Goal: Ask a question

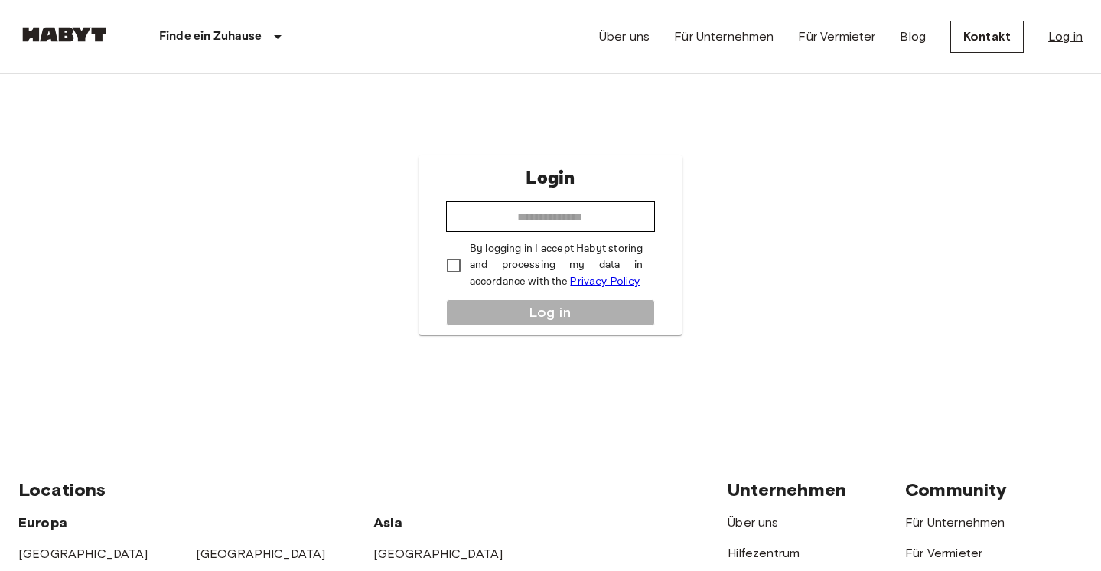
click at [1061, 38] on link "Log in" at bounding box center [1065, 37] width 34 height 18
click at [538, 219] on input "email" at bounding box center [550, 216] width 209 height 31
type input "**********"
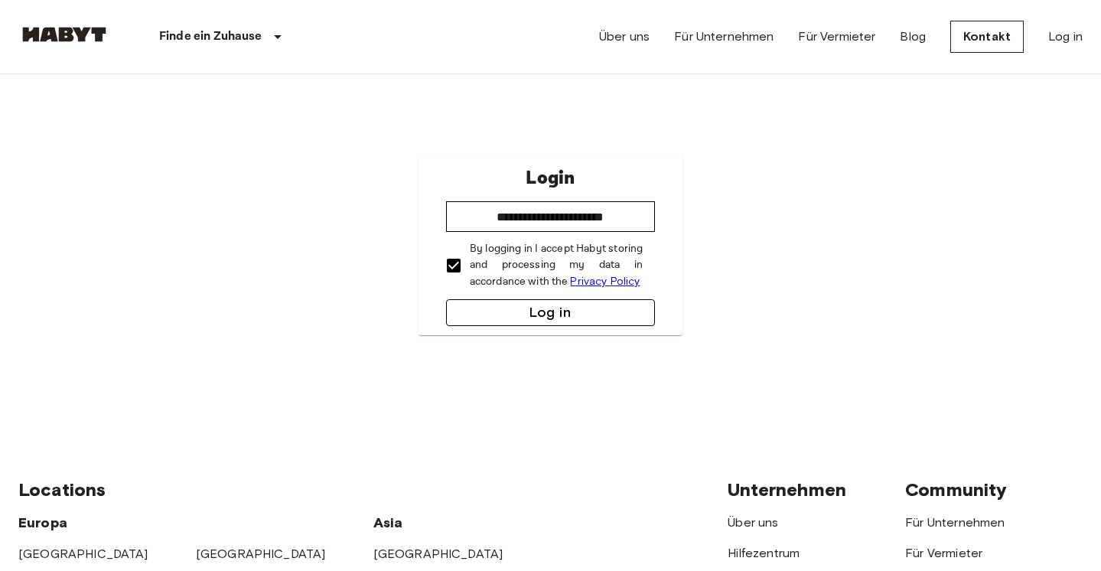
click at [543, 306] on button "Log in" at bounding box center [550, 312] width 209 height 27
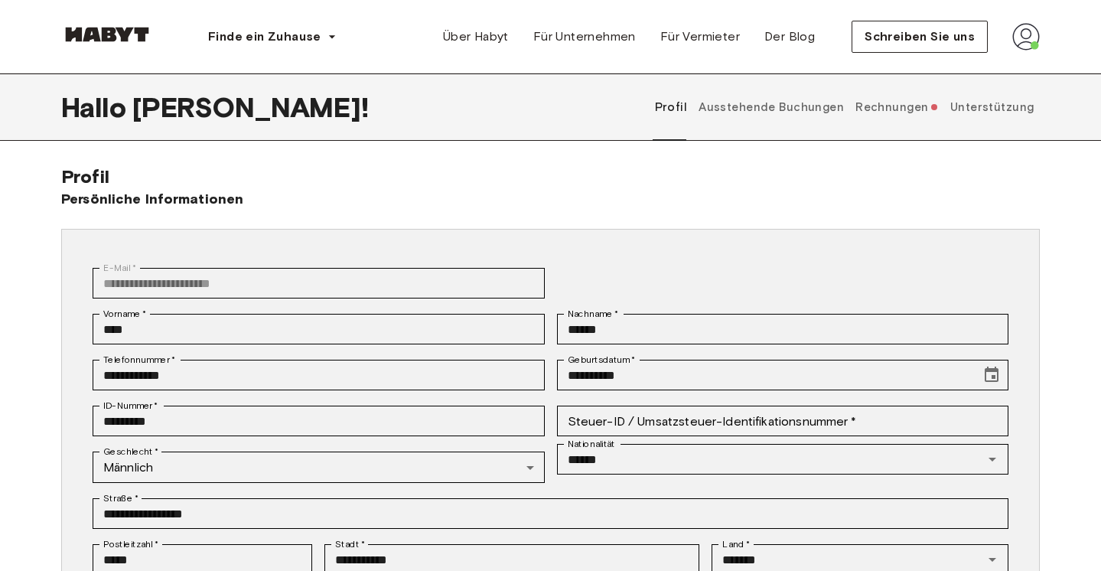
click at [900, 110] on font "Rechnungen" at bounding box center [892, 107] width 73 height 14
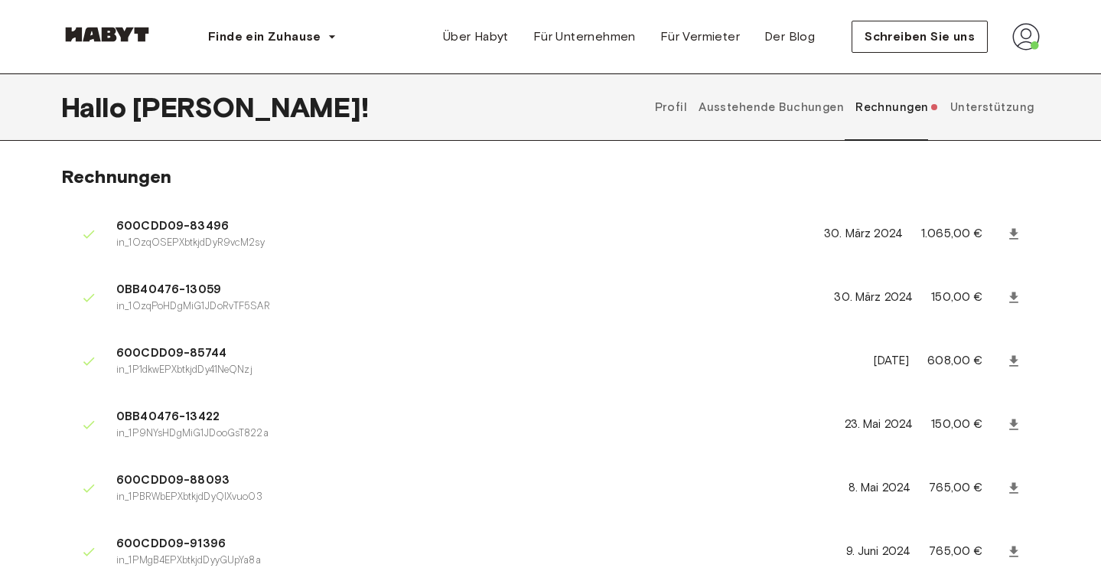
click at [1029, 112] on font "Unterstützung" at bounding box center [992, 107] width 84 height 14
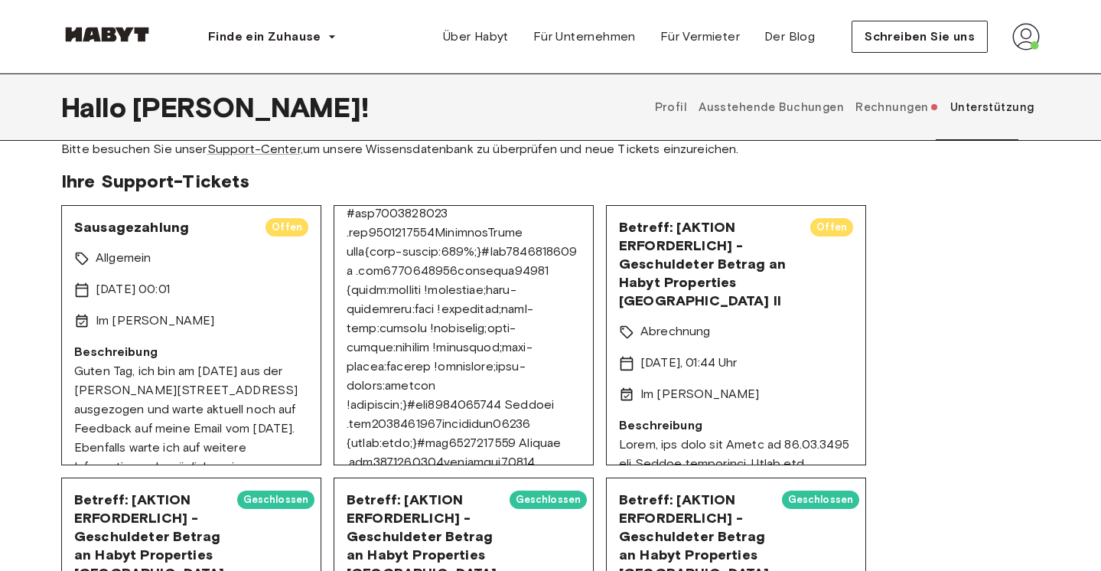
scroll to position [1579, 0]
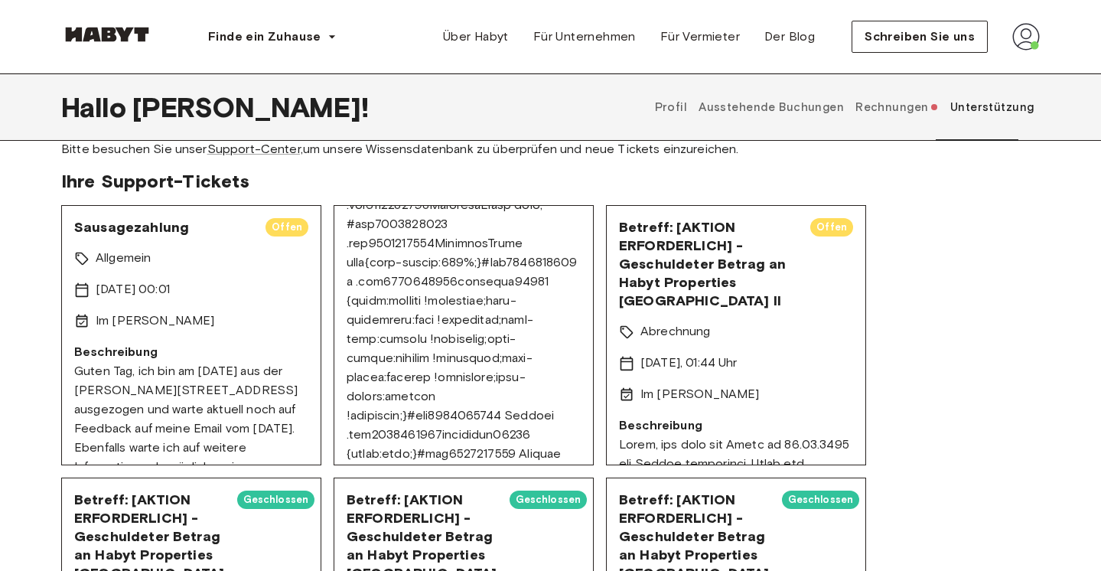
click at [227, 252] on div "Allgemein" at bounding box center [191, 258] width 234 height 19
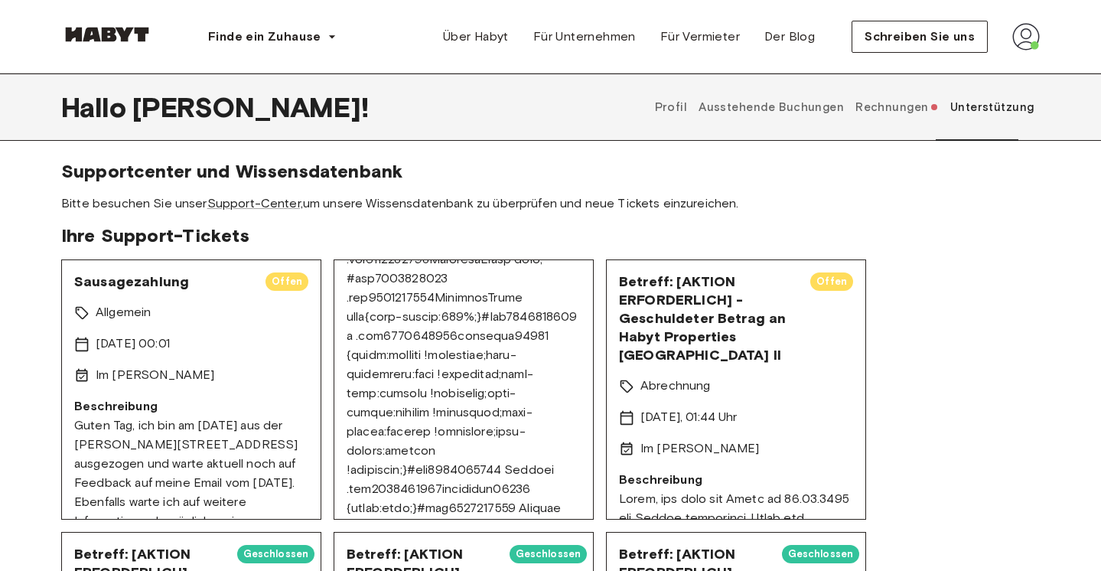
scroll to position [0, 0]
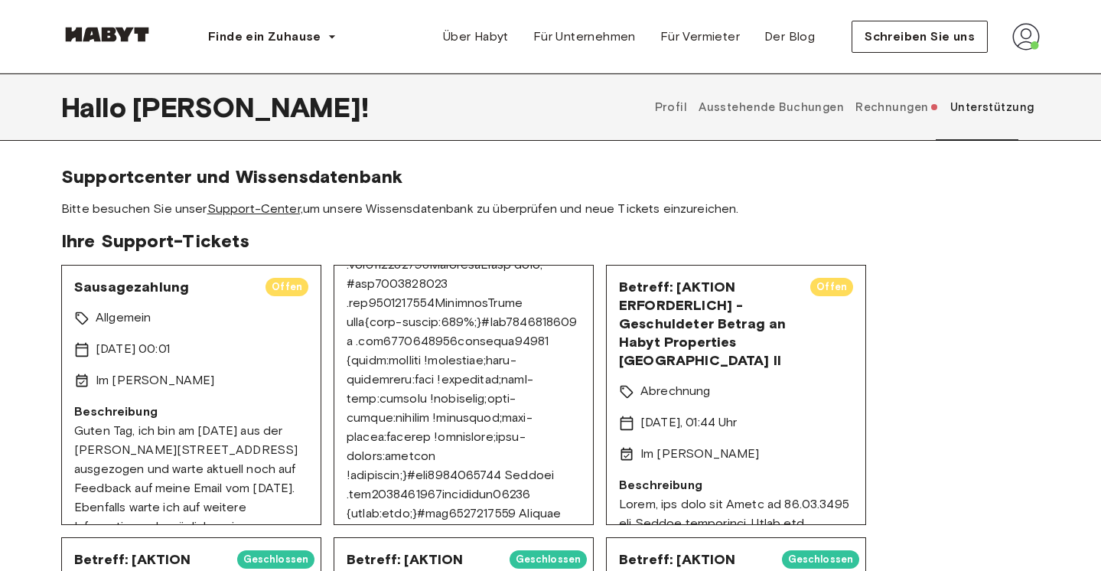
click at [287, 207] on font "Support-Center," at bounding box center [255, 208] width 96 height 15
click at [897, 51] on button "Schreiben Sie uns" at bounding box center [920, 37] width 136 height 32
